Goal: Navigation & Orientation: Find specific page/section

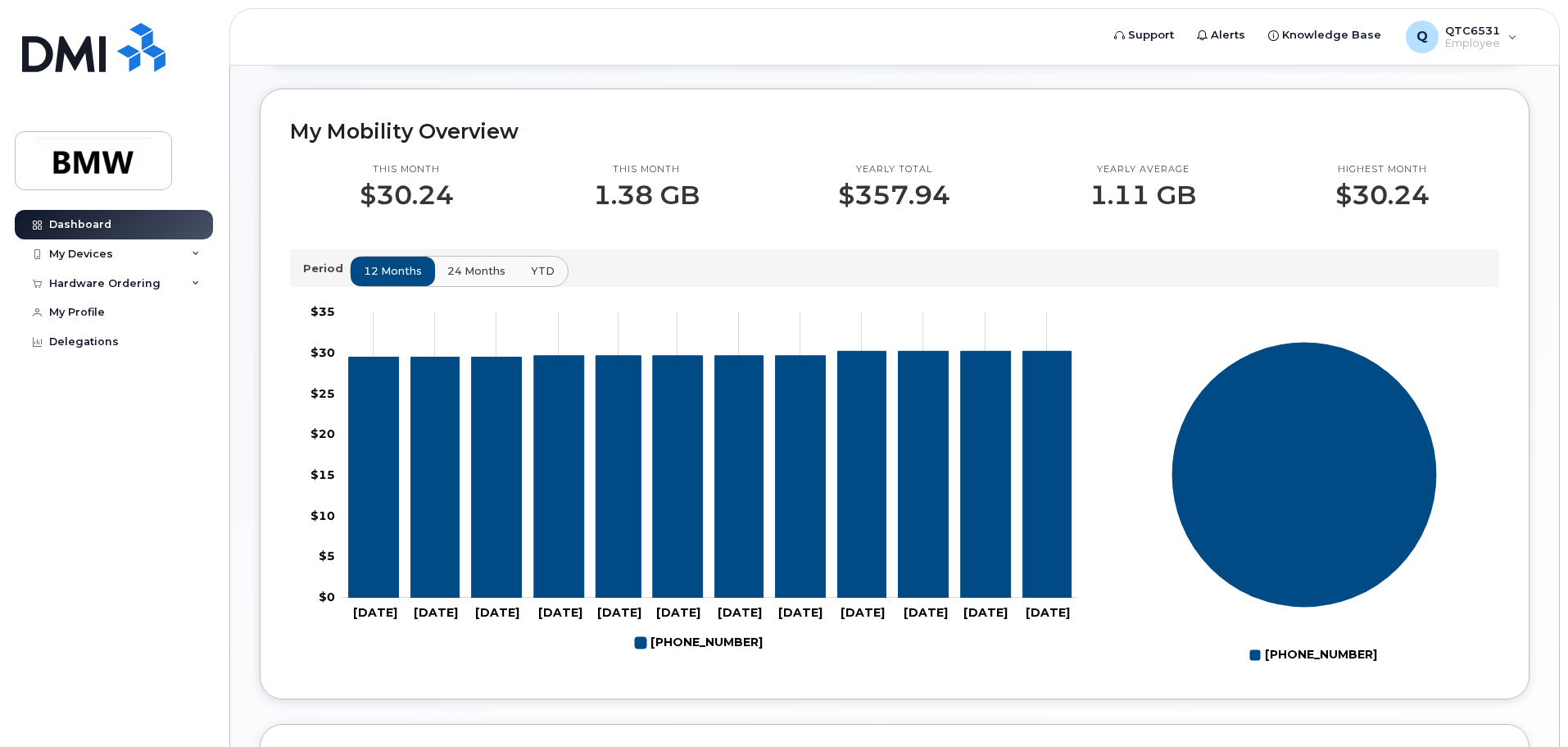
scroll to position [325, 0]
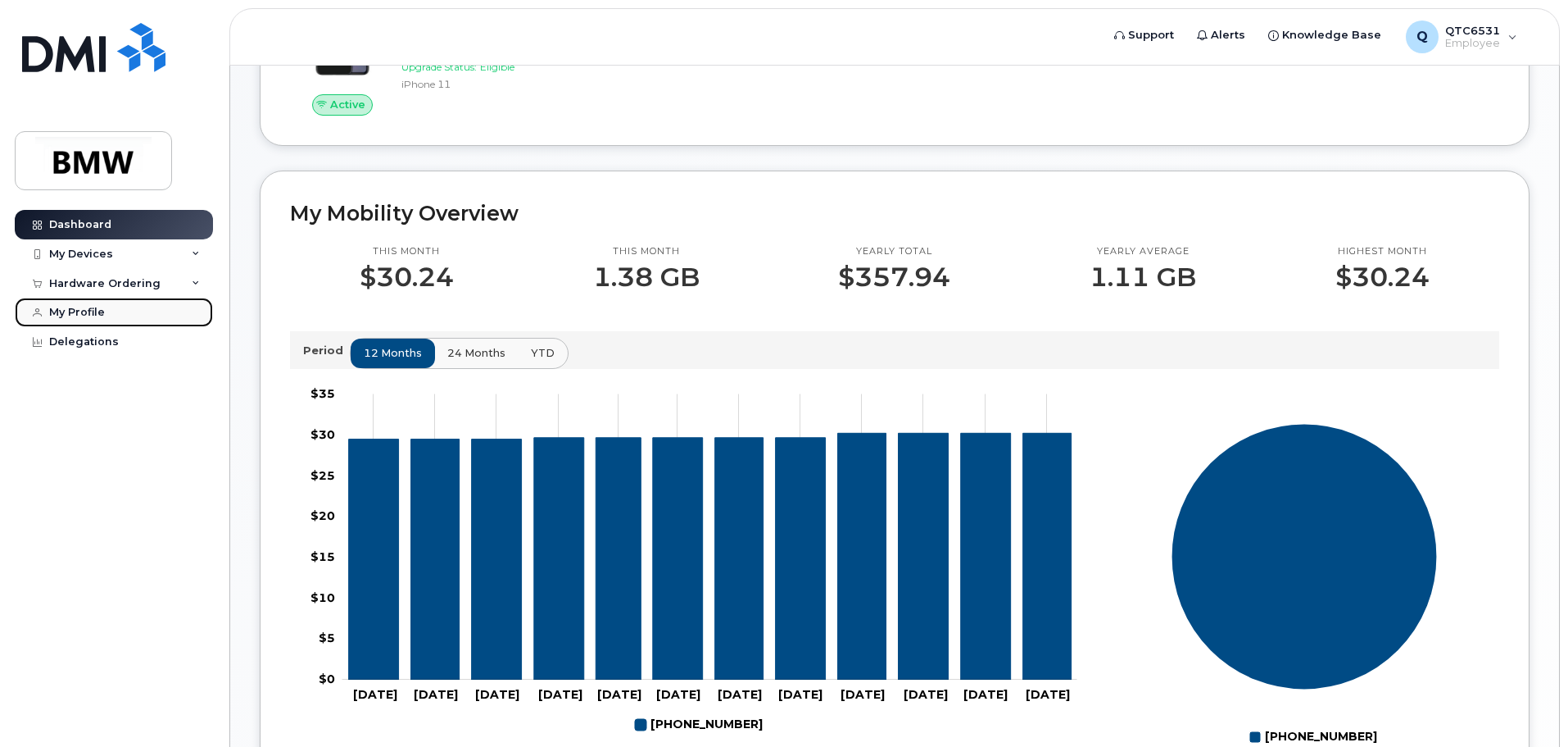
click at [108, 308] on link "My Profile" at bounding box center [114, 312] width 199 height 30
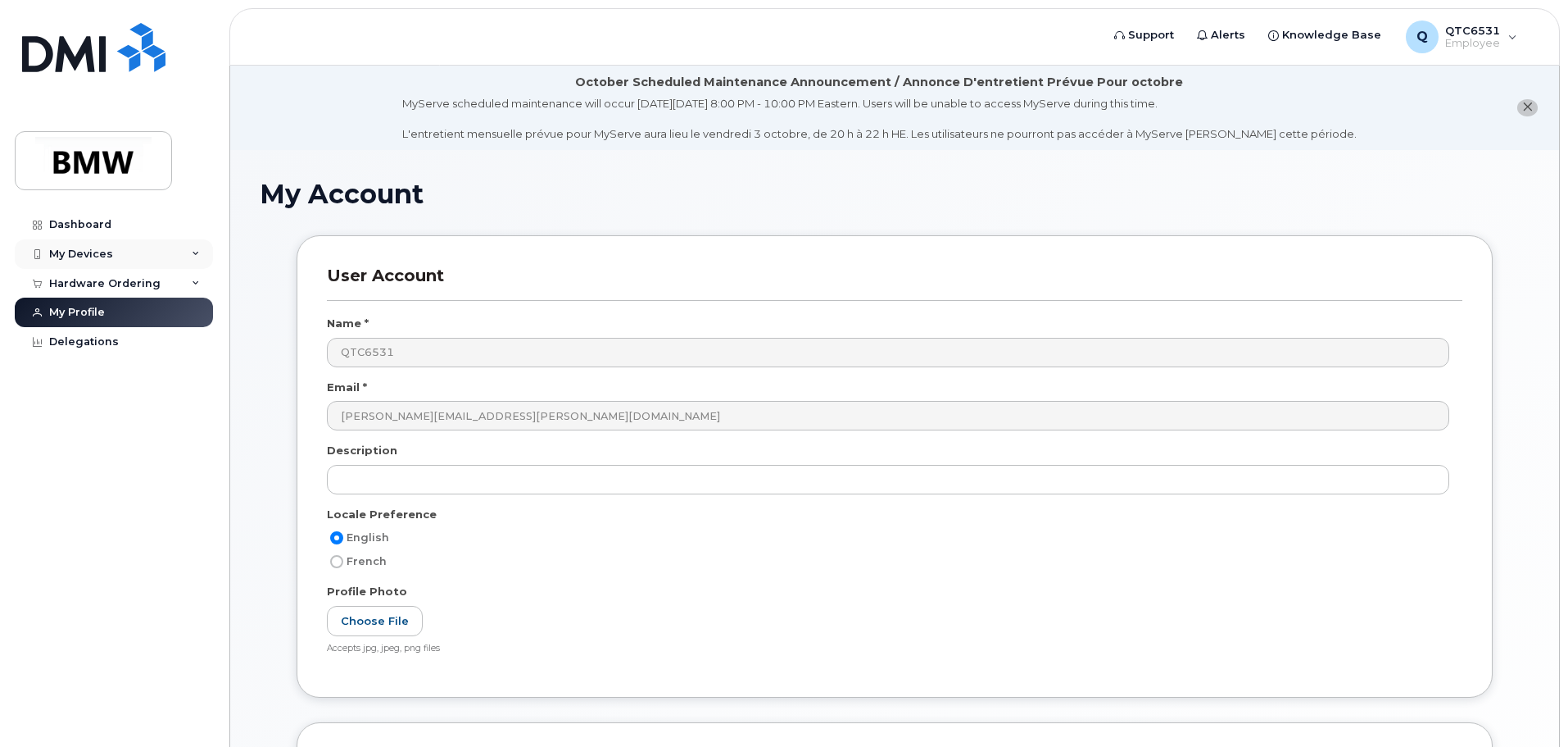
click at [194, 251] on icon at bounding box center [196, 254] width 8 height 8
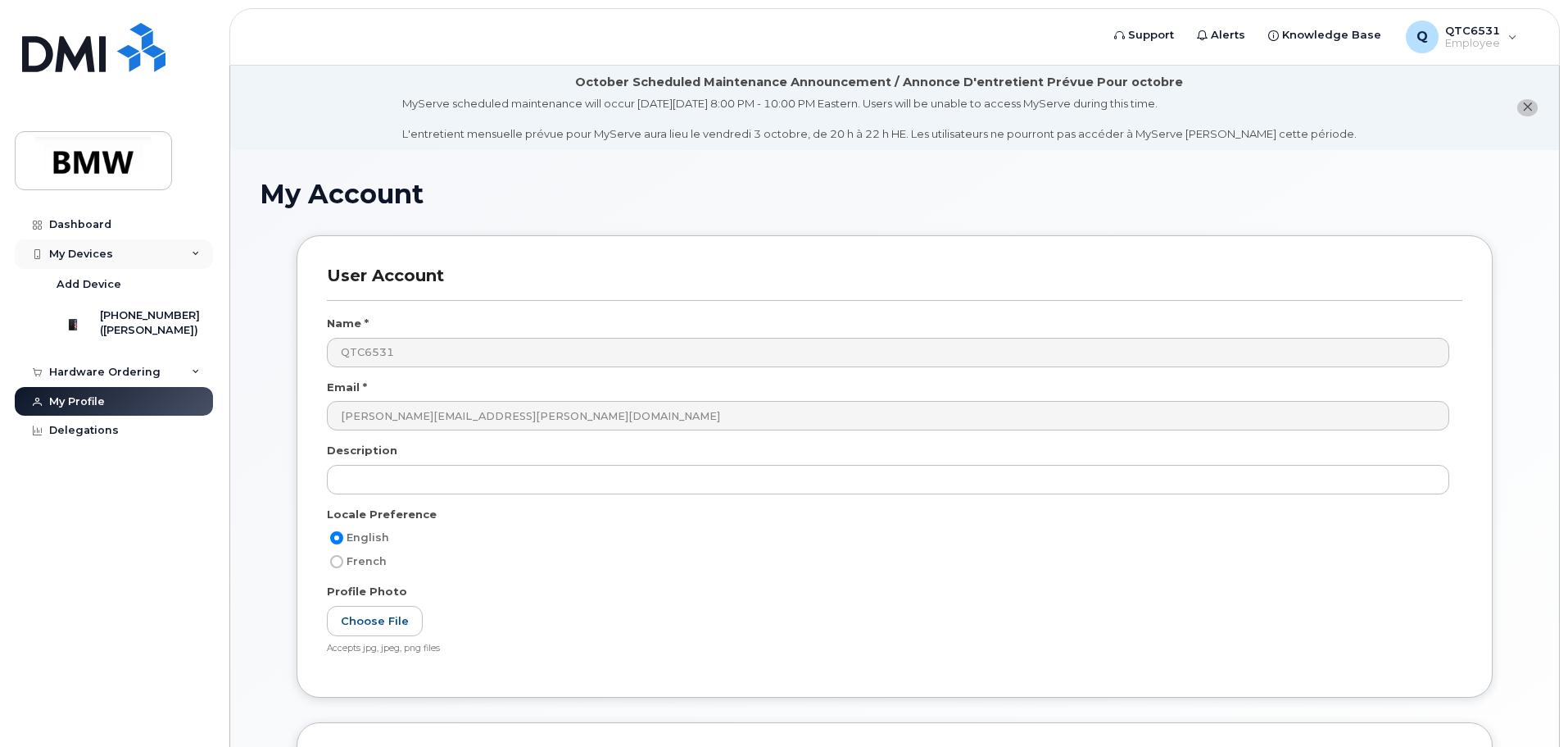
click at [194, 251] on icon at bounding box center [196, 254] width 8 height 8
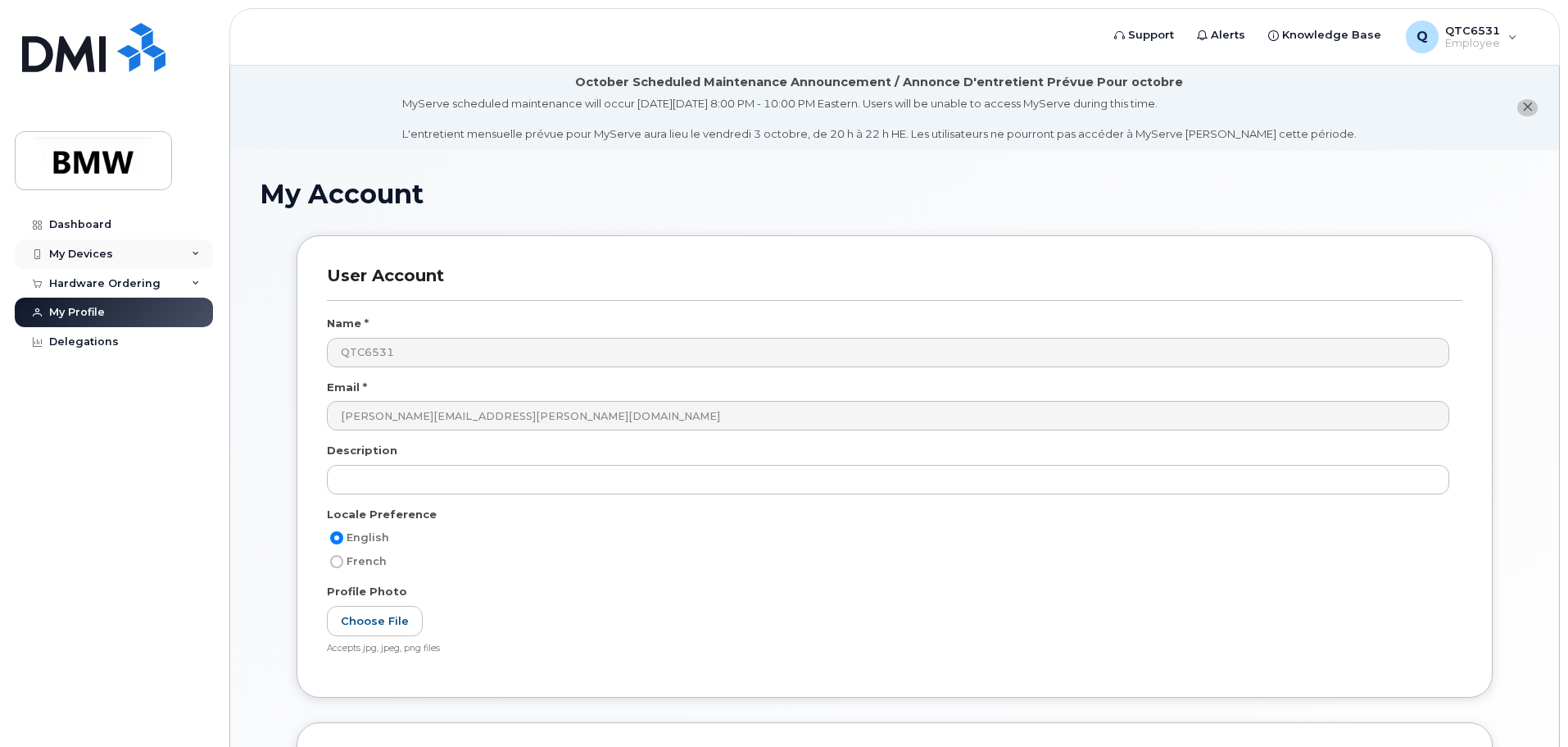
click at [177, 256] on div "My Devices" at bounding box center [114, 255] width 199 height 30
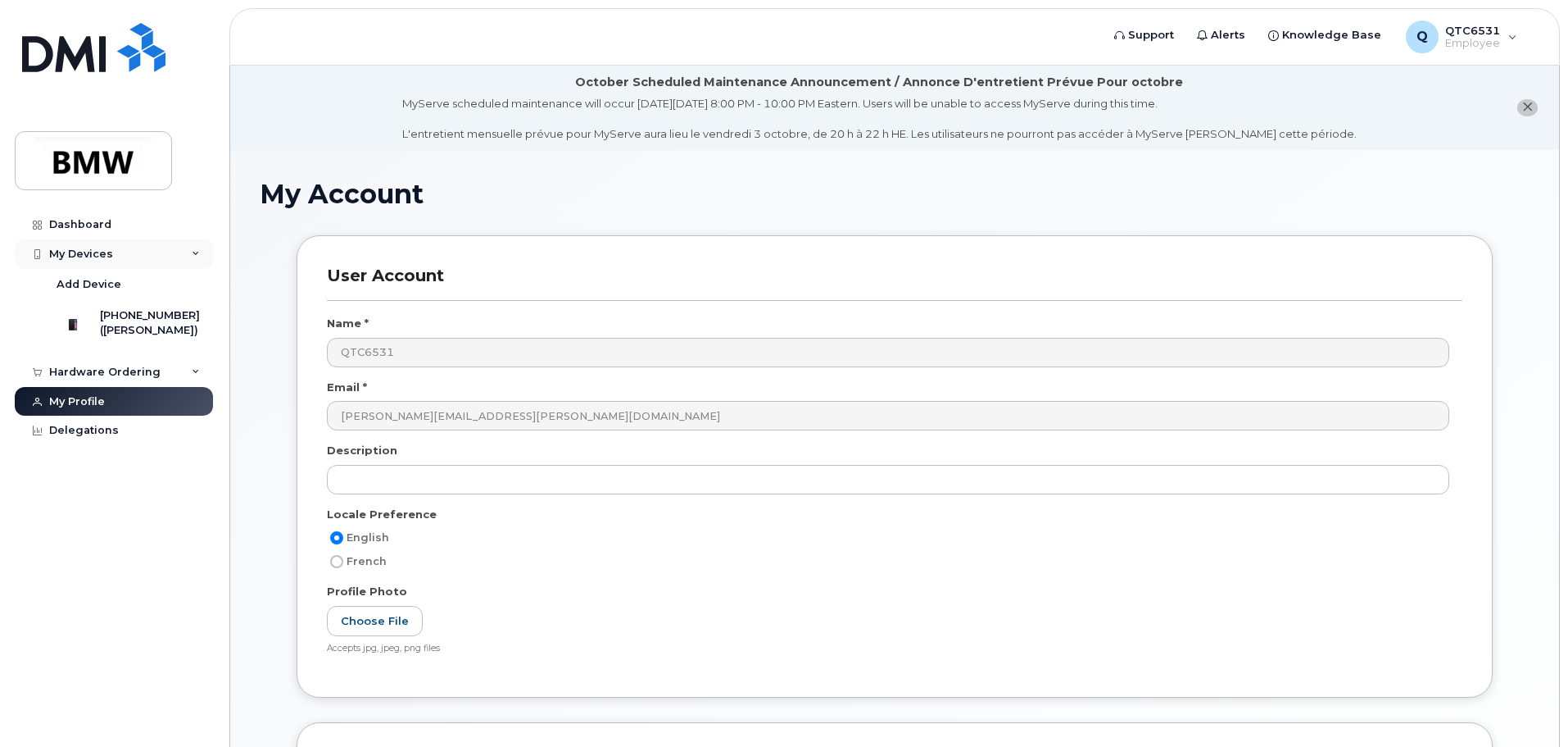
click at [177, 256] on div "My Devices" at bounding box center [114, 255] width 199 height 30
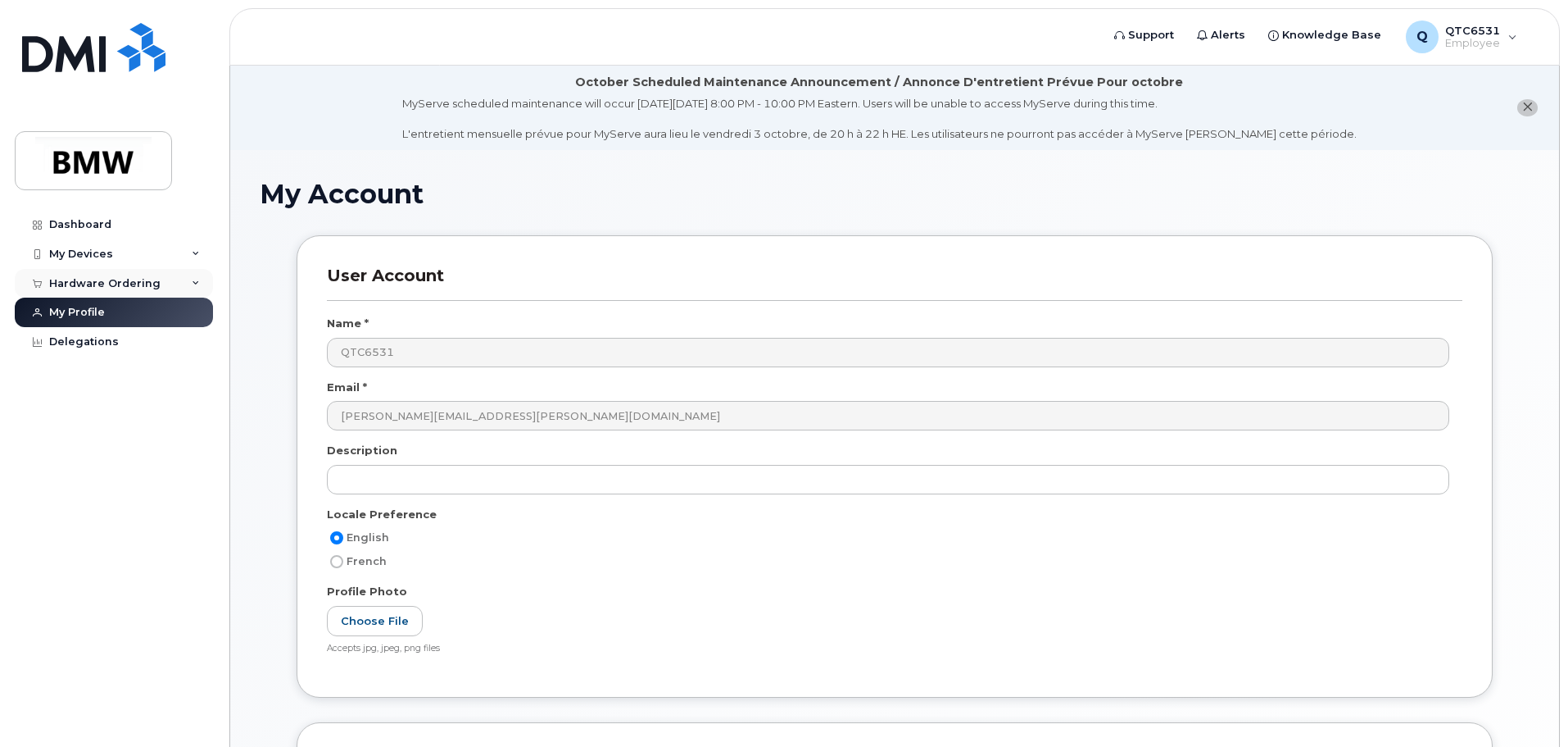
click at [179, 287] on div "Hardware Ordering" at bounding box center [114, 284] width 199 height 30
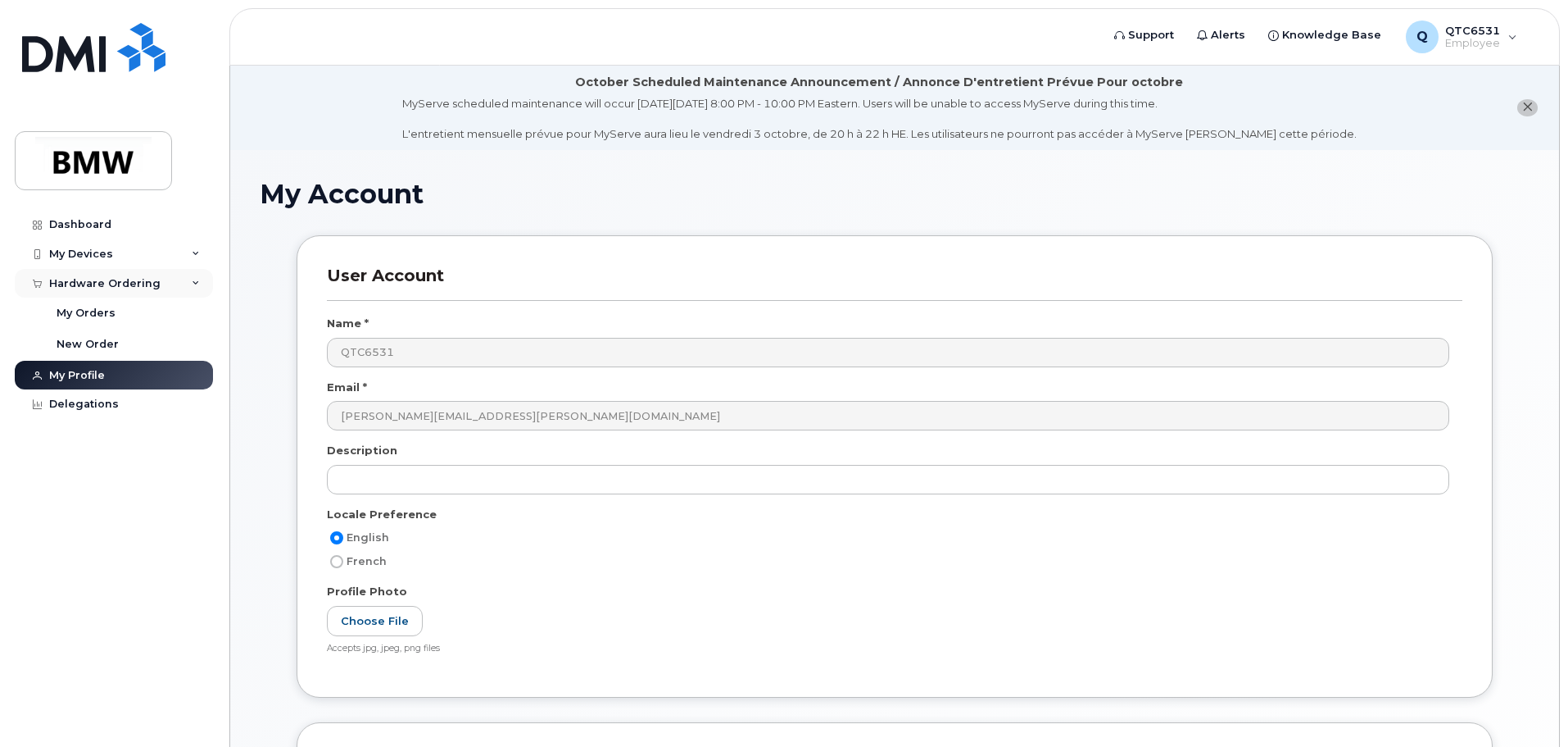
click at [179, 287] on div "Hardware Ordering" at bounding box center [114, 284] width 199 height 30
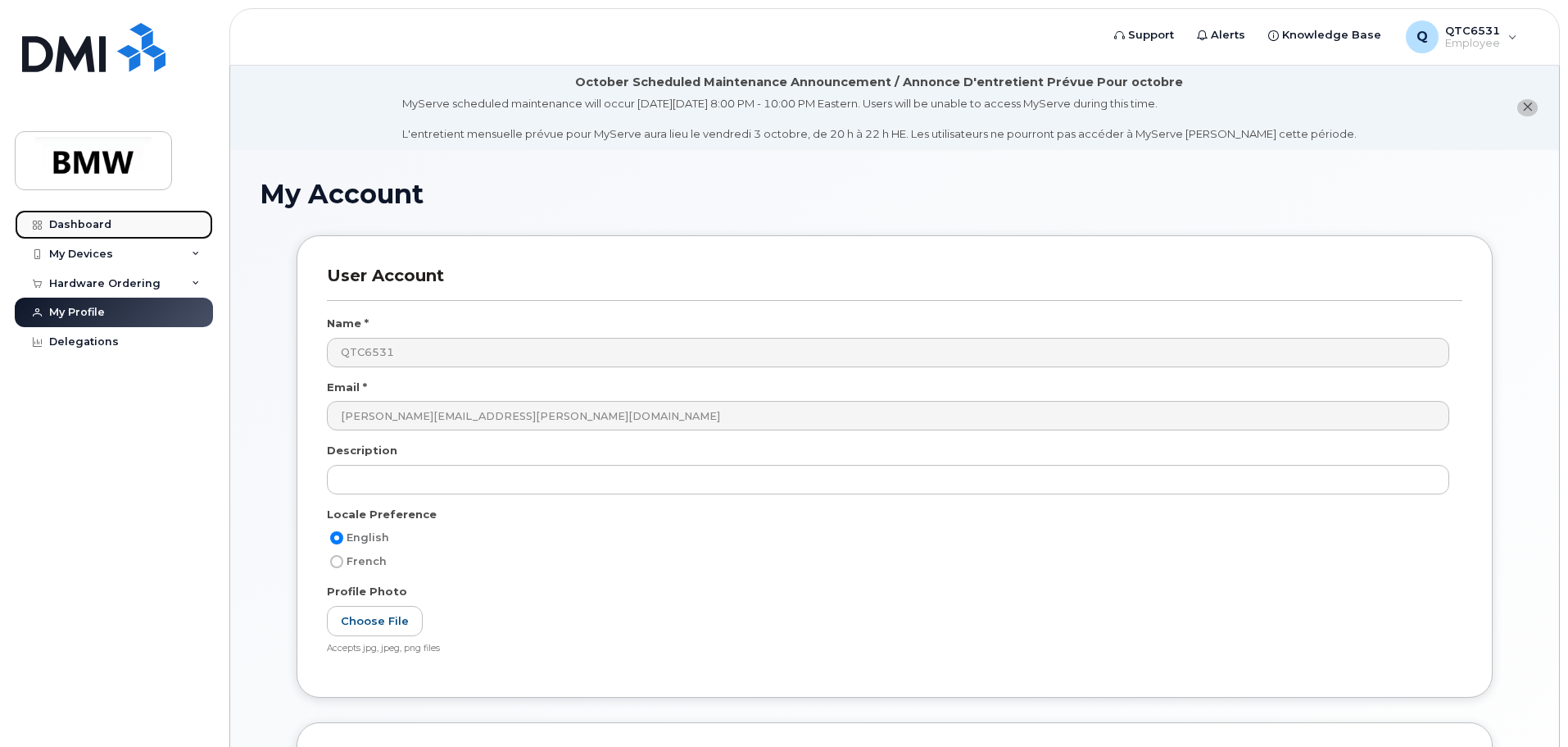
click at [116, 227] on link "Dashboard" at bounding box center [114, 225] width 199 height 30
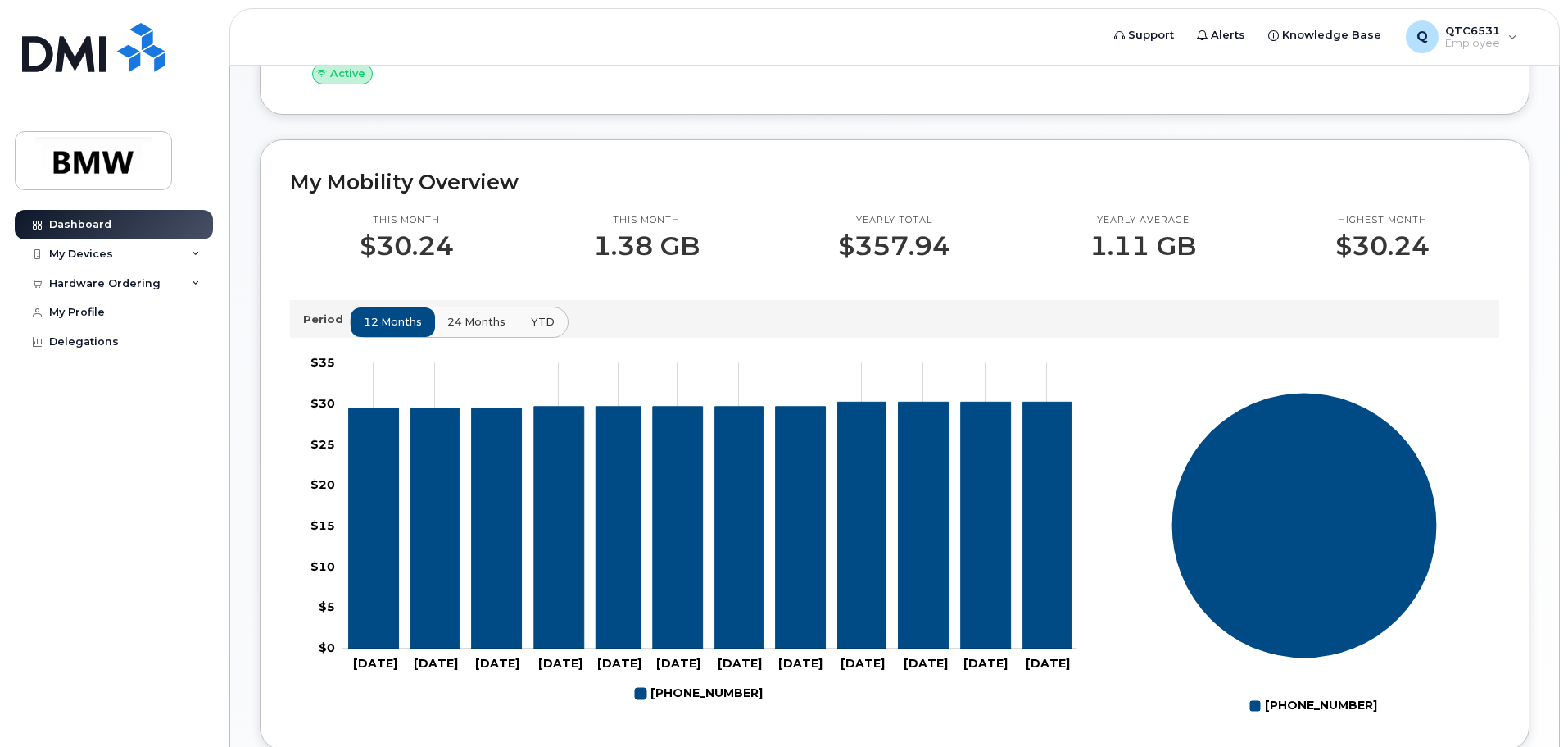
scroll to position [409, 0]
